Goal: Register for event/course

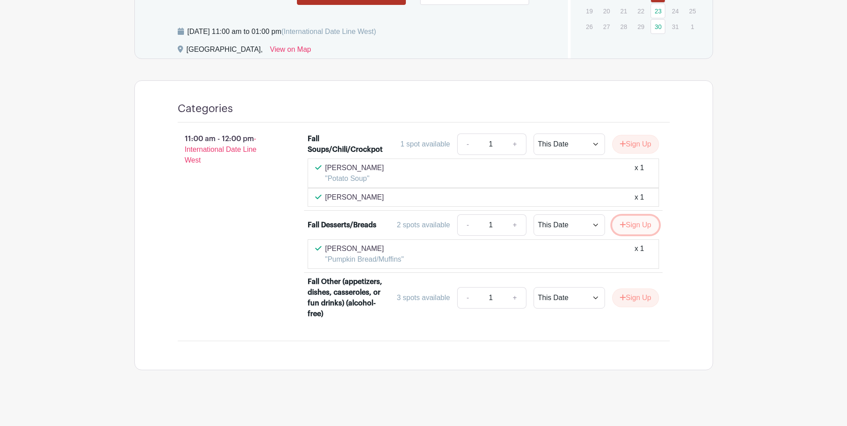
click at [621, 221] on icon "submit" at bounding box center [623, 224] width 6 height 7
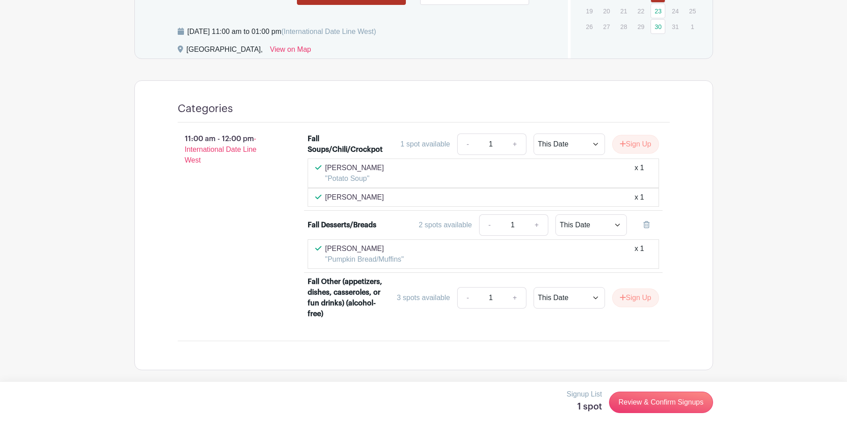
click at [420, 250] on div "[PERSON_NAME] "Pumpkin Bread/Muffins" x 1" at bounding box center [483, 253] width 336 height 21
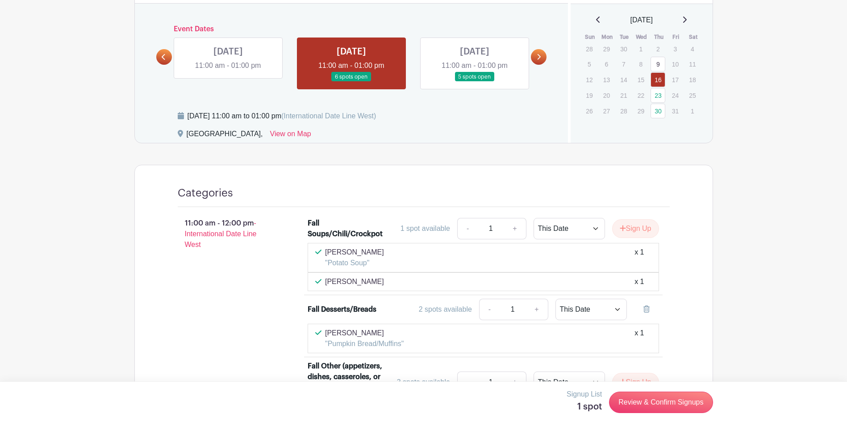
scroll to position [617, 0]
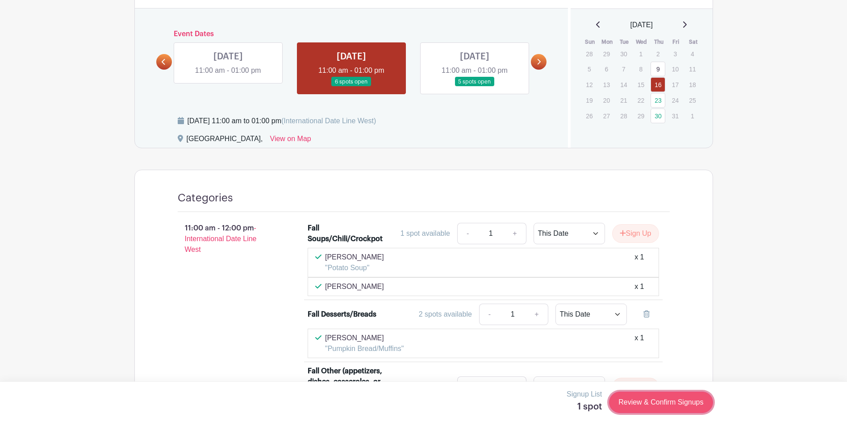
click at [664, 404] on link "Review & Confirm Signups" at bounding box center [661, 402] width 104 height 21
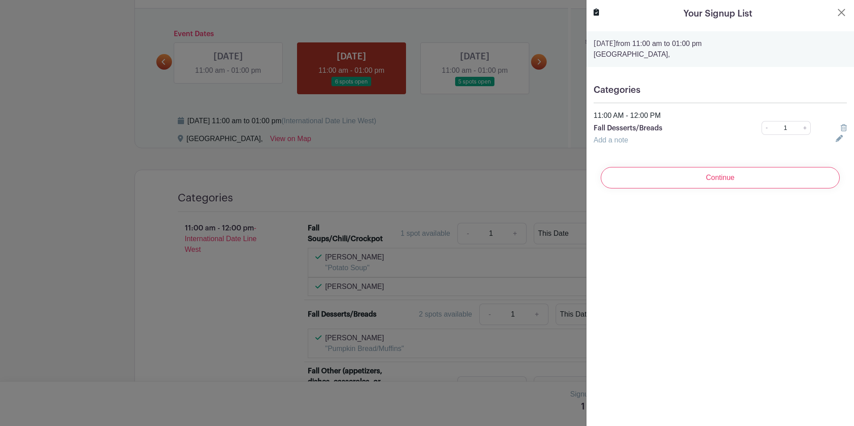
click at [612, 140] on link "Add a note" at bounding box center [610, 140] width 34 height 8
click at [622, 147] on input "text" at bounding box center [708, 145] width 231 height 21
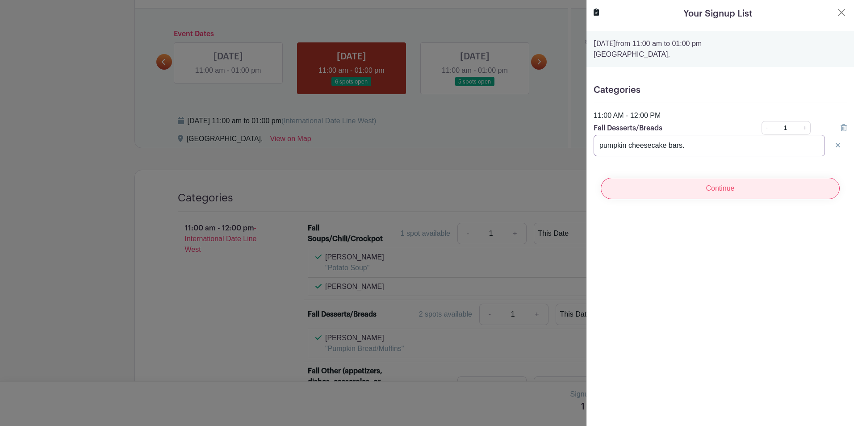
type input "pumpkin cheesecake bars."
click at [683, 190] on input "Continue" at bounding box center [720, 188] width 239 height 21
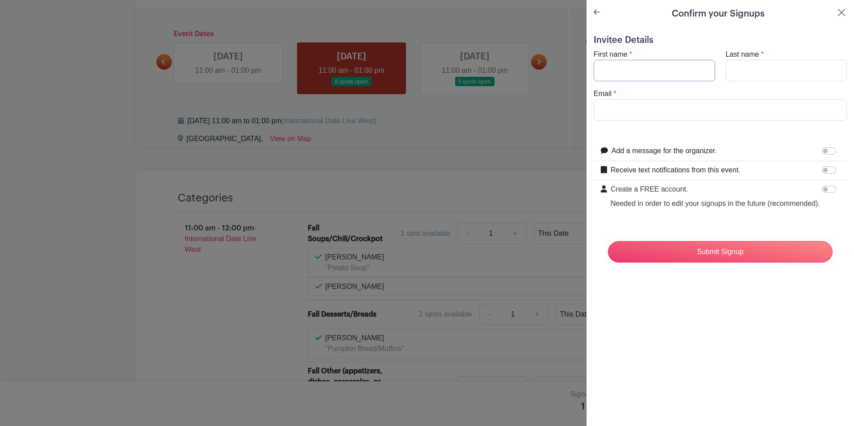
click at [617, 66] on input "First name" at bounding box center [653, 70] width 121 height 21
type input "[PERSON_NAME]"
type input "[EMAIL_ADDRESS][DOMAIN_NAME]"
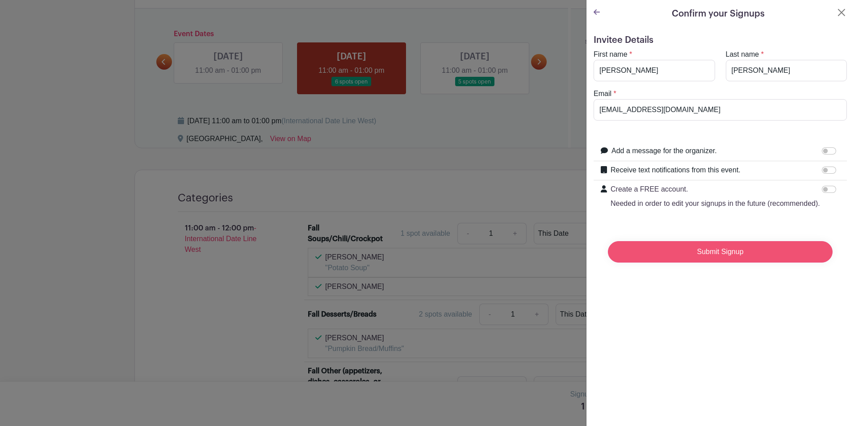
click at [672, 260] on input "Submit Signup" at bounding box center [720, 251] width 225 height 21
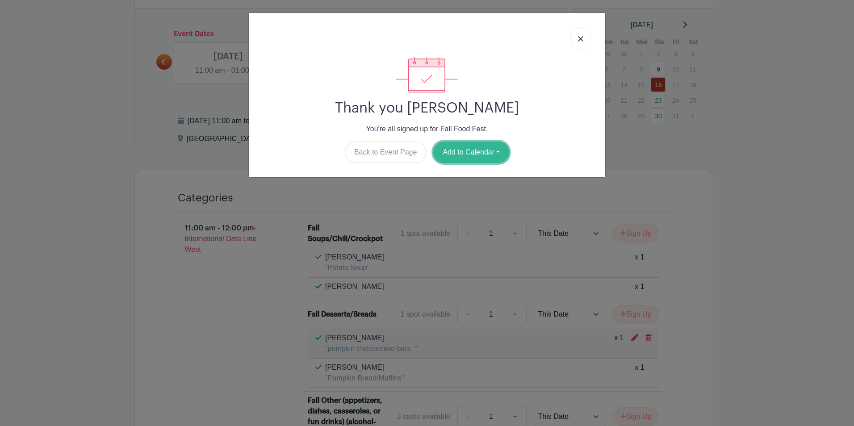
click at [463, 152] on button "Add to Calendar" at bounding box center [471, 152] width 76 height 21
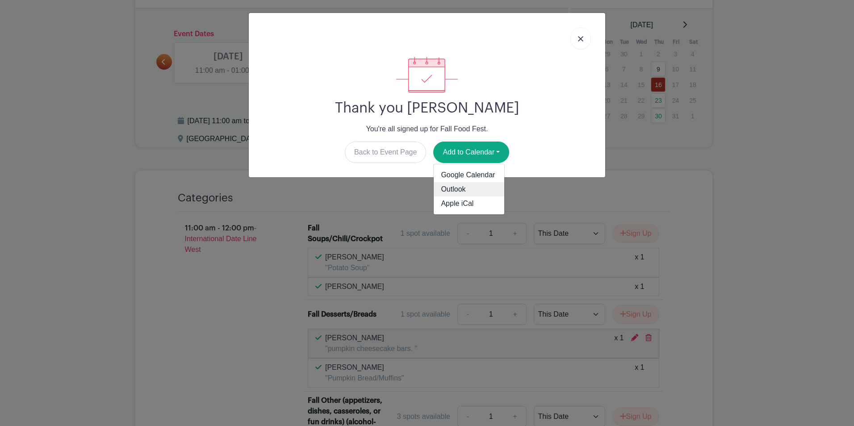
click at [463, 189] on link "Outlook" at bounding box center [469, 189] width 71 height 14
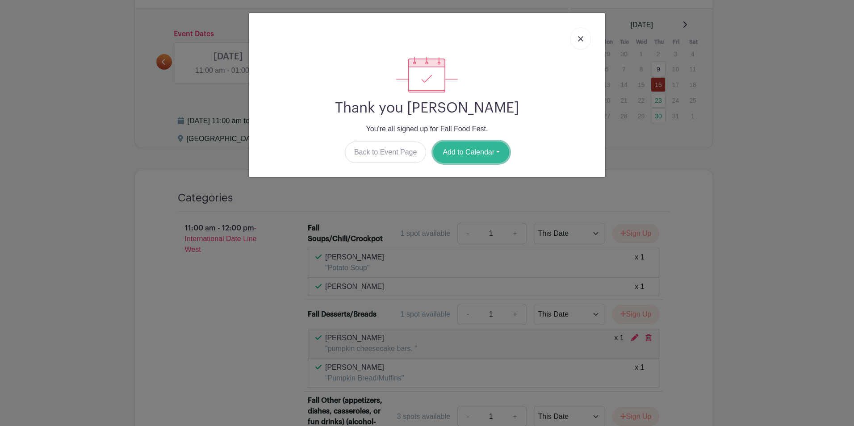
click at [476, 156] on button "Add to Calendar" at bounding box center [471, 152] width 76 height 21
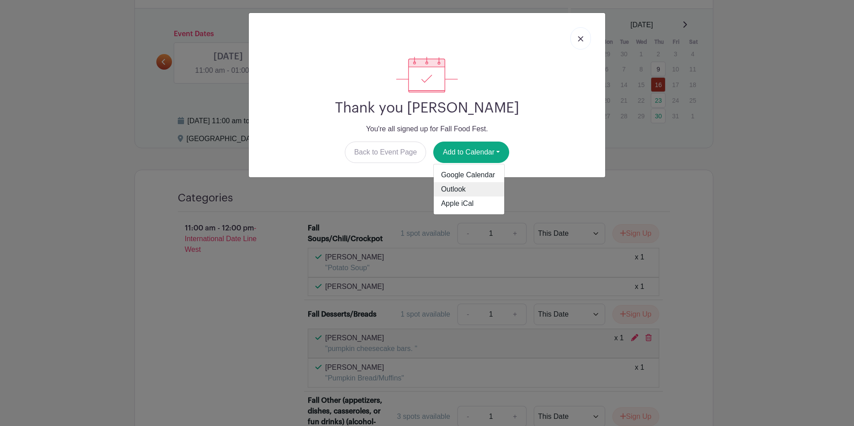
click at [470, 188] on link "Outlook" at bounding box center [469, 189] width 71 height 14
click at [581, 39] on img at bounding box center [580, 38] width 5 height 5
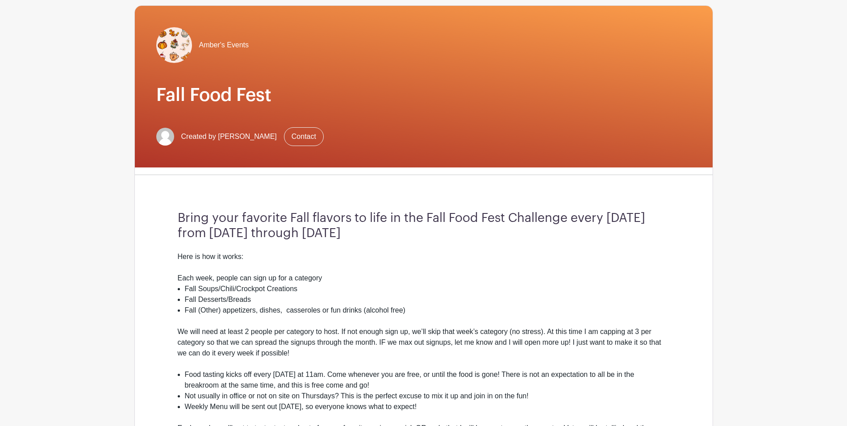
scroll to position [37, 0]
